Goal: Task Accomplishment & Management: Complete application form

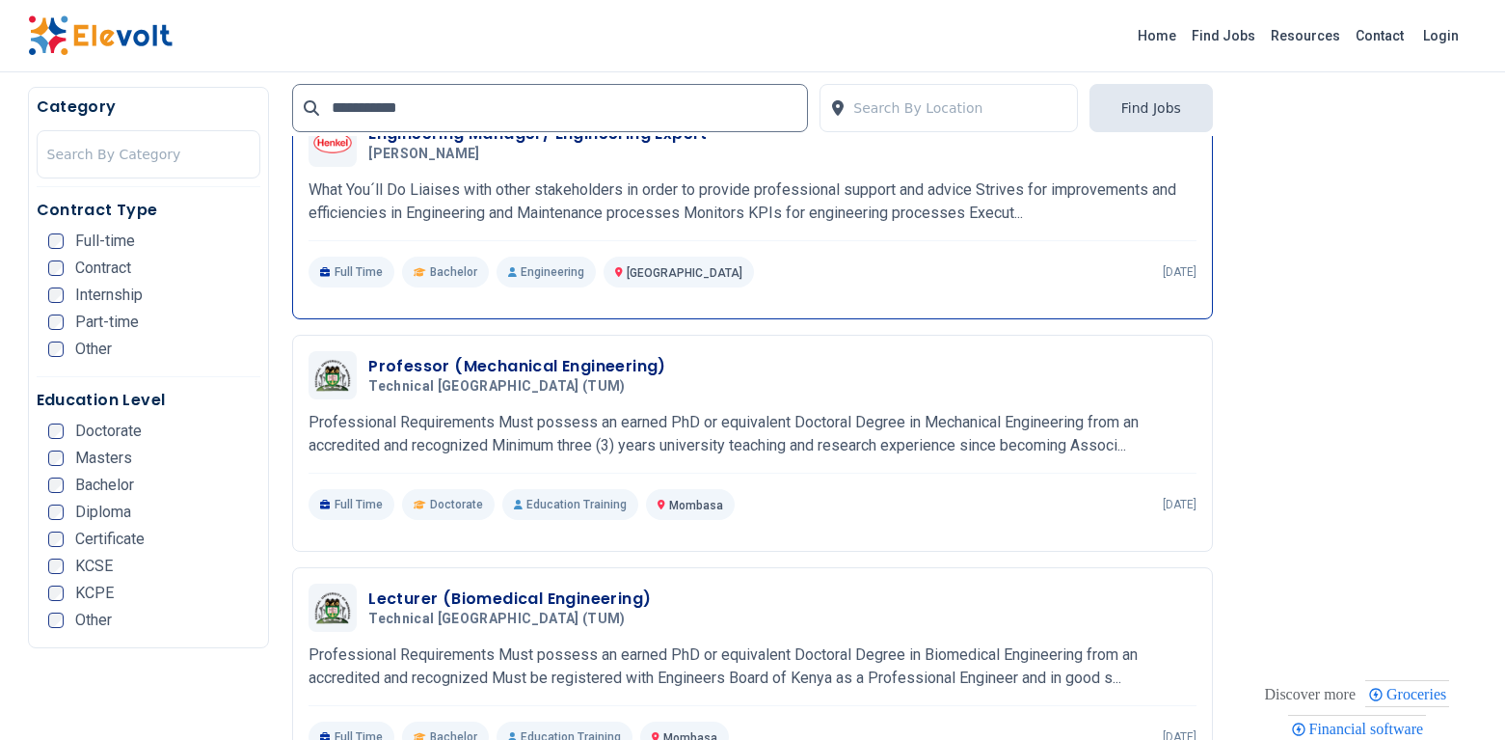
scroll to position [579, 0]
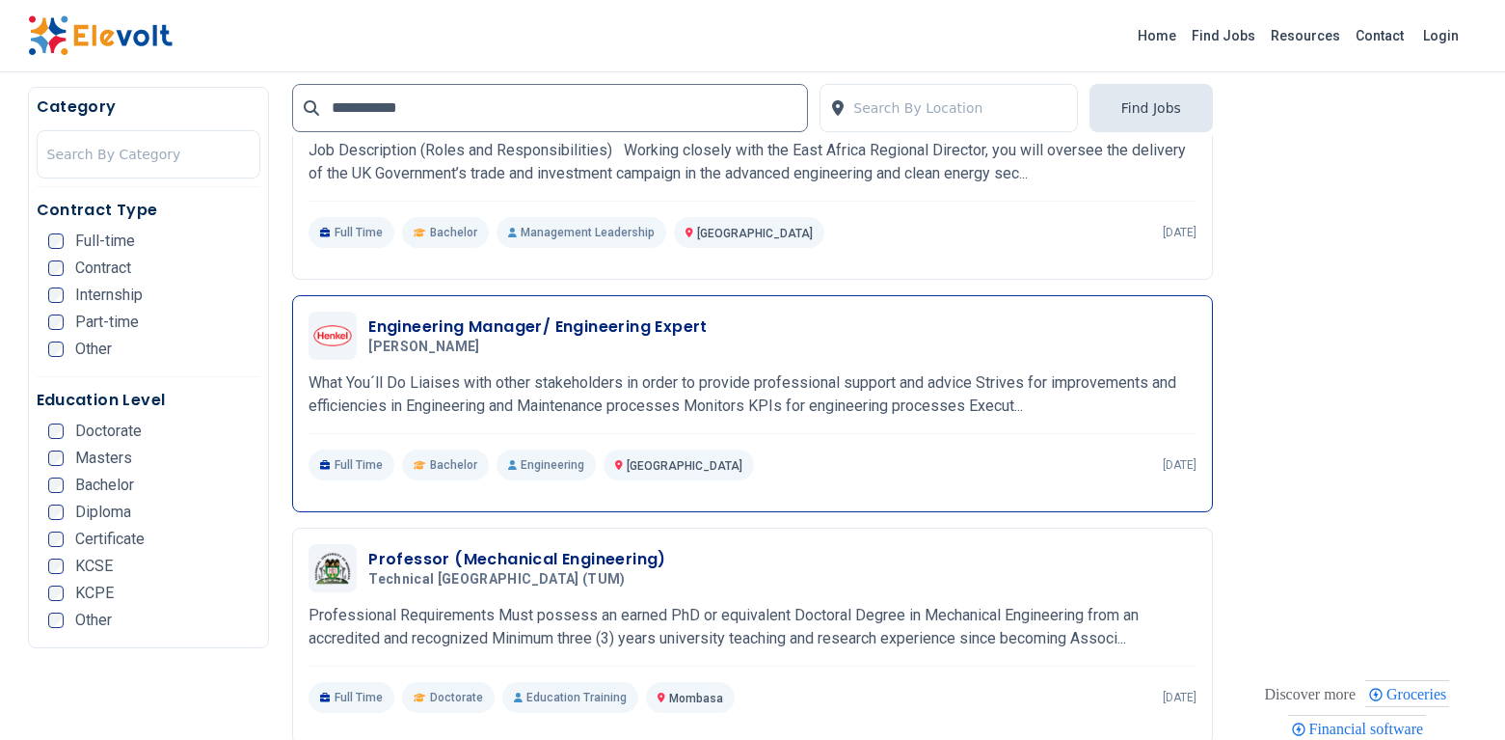
click at [627, 330] on h3 "Engineering Manager/ Engineering Expert" at bounding box center [537, 326] width 339 height 23
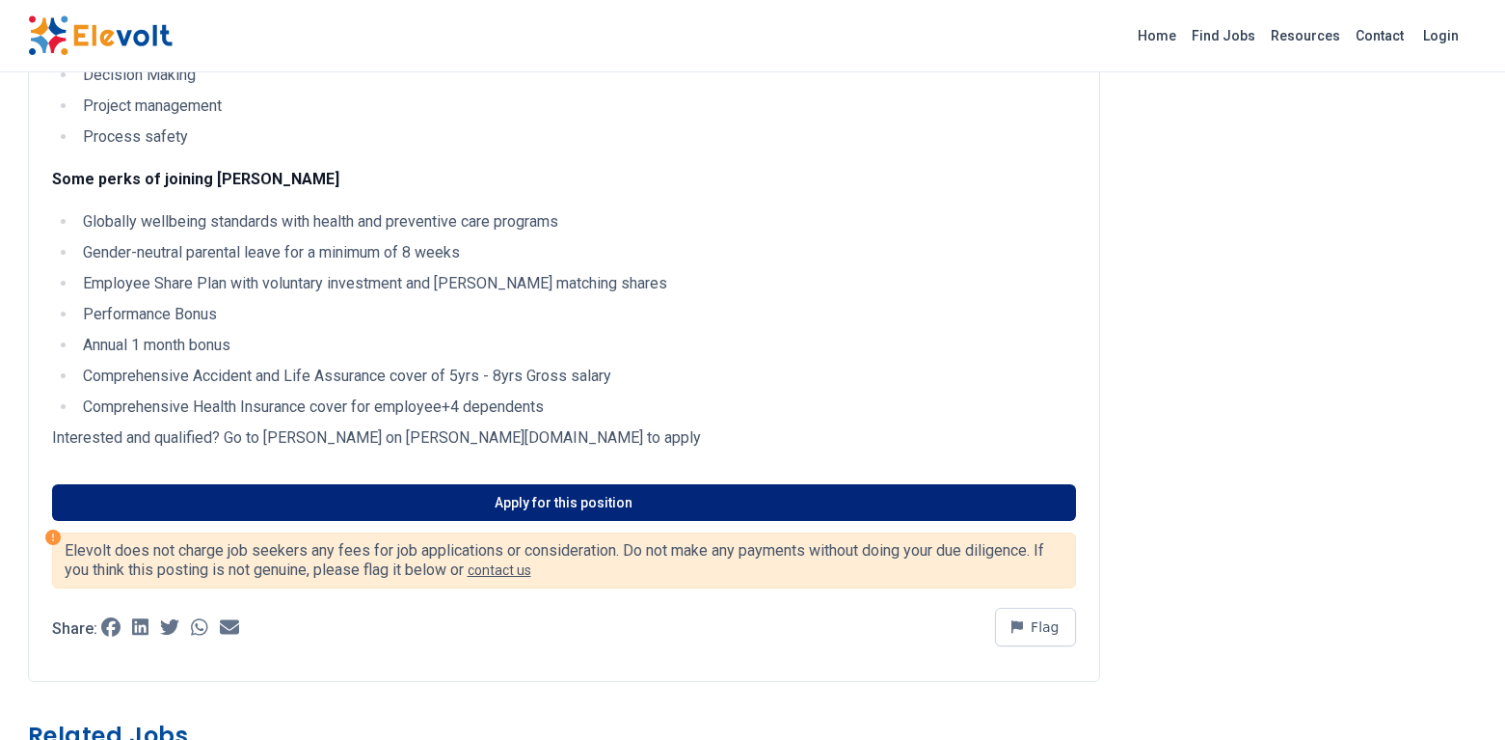
scroll to position [482, 0]
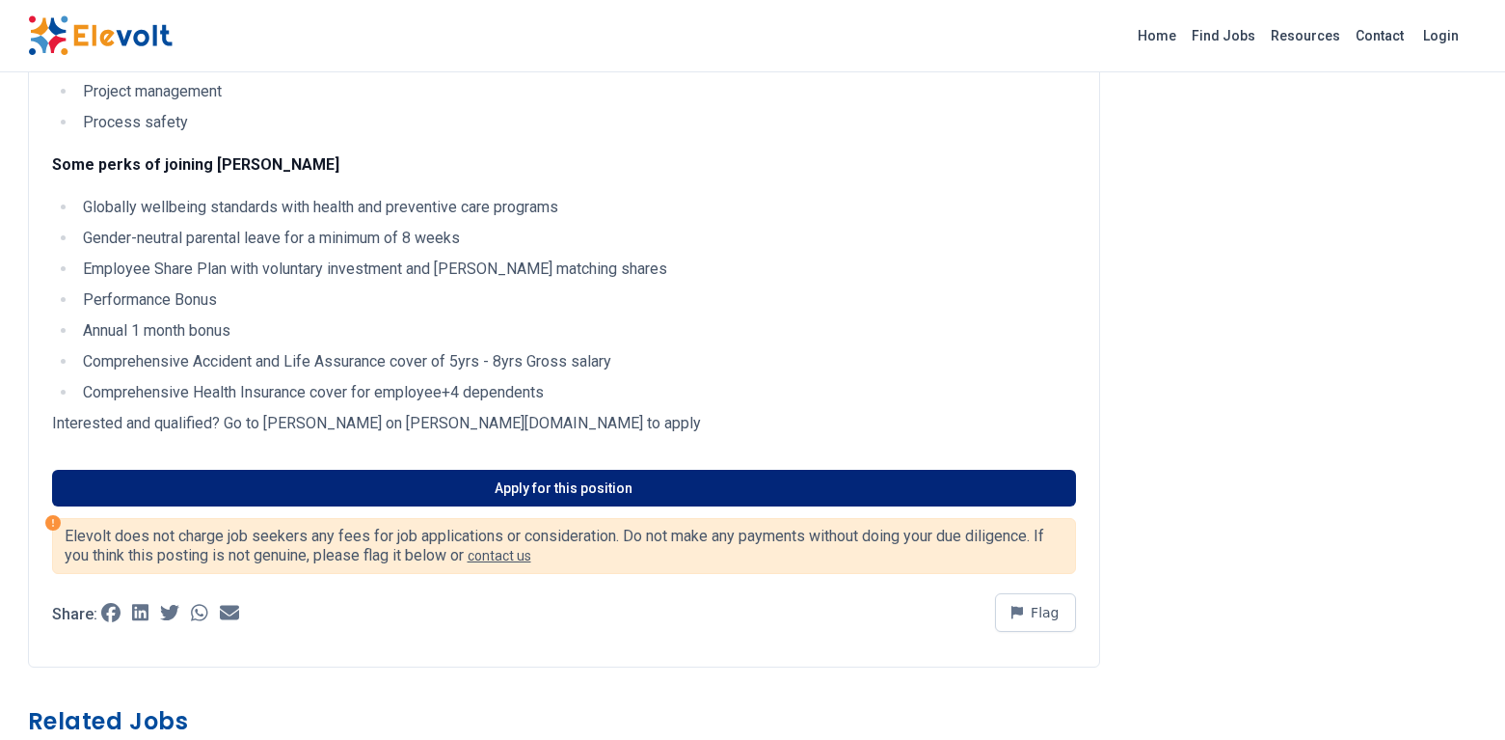
click at [554, 484] on link "Apply for this position" at bounding box center [564, 488] width 1024 height 37
